Goal: Information Seeking & Learning: Learn about a topic

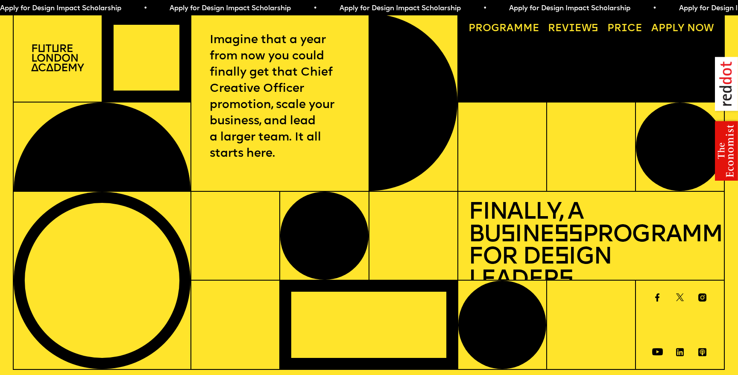
click at [633, 26] on link "Price" at bounding box center [624, 29] width 45 height 21
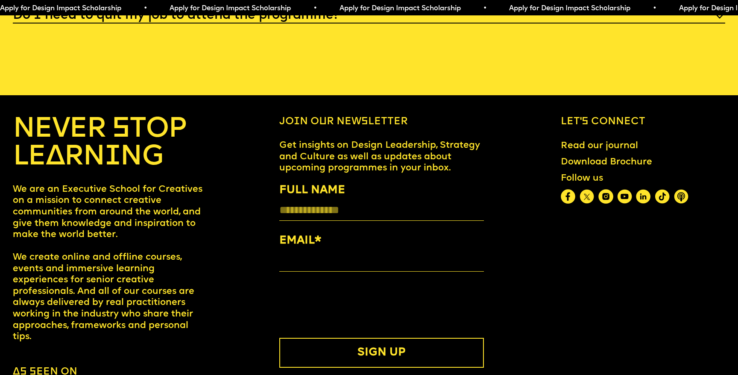
scroll to position [4144, 0]
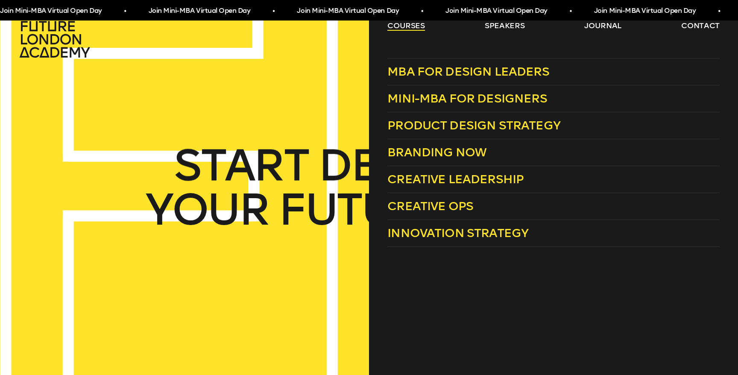
click at [398, 27] on link "courses" at bounding box center [406, 26] width 38 height 10
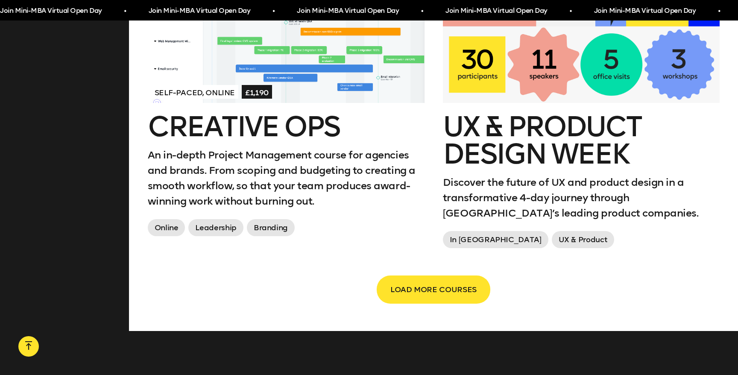
scroll to position [1454, 0]
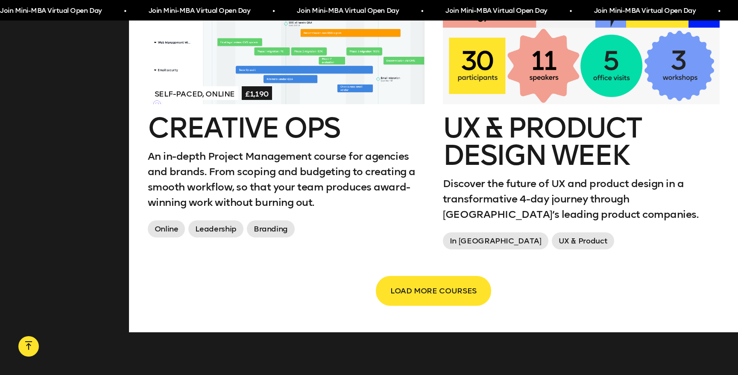
click at [426, 296] on span "LOAD MORE COURSES" at bounding box center [433, 291] width 86 height 16
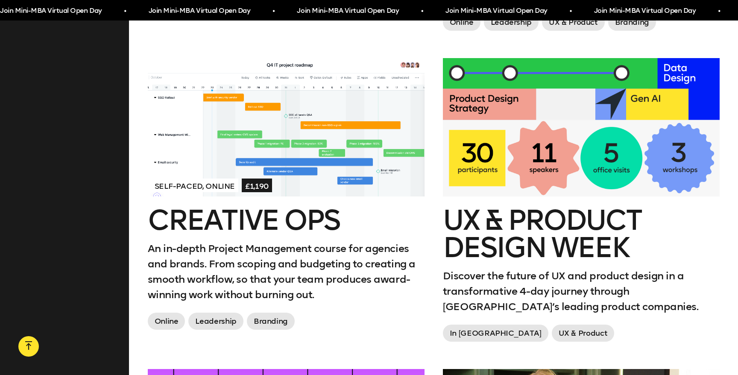
scroll to position [1360, 0]
